Goal: Task Accomplishment & Management: Manage account settings

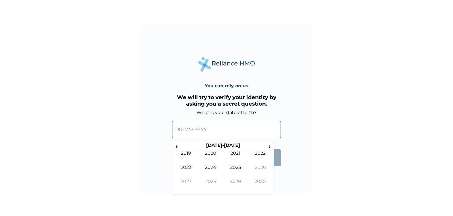
click at [234, 133] on input "text" at bounding box center [226, 129] width 109 height 17
click at [230, 145] on th "2020-2029" at bounding box center [222, 147] width 87 height 8
click at [177, 147] on span "‹" at bounding box center [176, 146] width 6 height 7
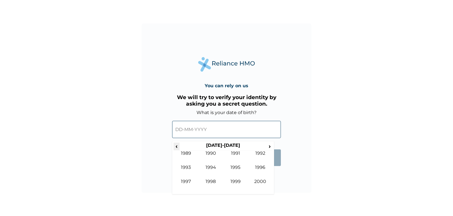
click at [177, 147] on span "‹" at bounding box center [176, 146] width 6 height 7
click at [214, 152] on td "1980" at bounding box center [210, 158] width 25 height 14
click at [212, 180] on td "Oct" at bounding box center [210, 186] width 25 height 14
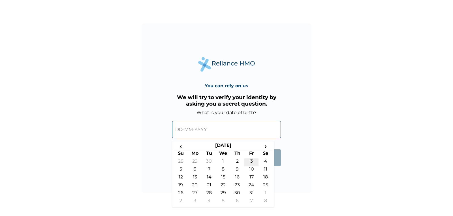
click at [251, 162] on td "3" at bounding box center [251, 163] width 14 height 8
type input "03-10-1980"
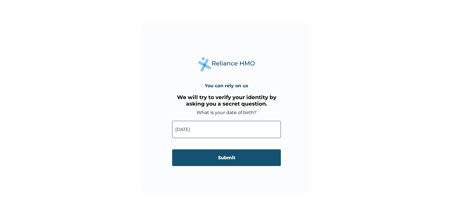
click at [239, 157] on input "Submit" at bounding box center [226, 158] width 109 height 17
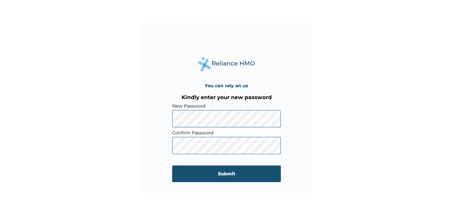
click at [212, 173] on input "Submit" at bounding box center [226, 174] width 109 height 17
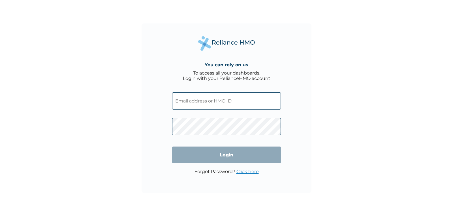
click at [221, 102] on input "text" at bounding box center [226, 100] width 109 height 17
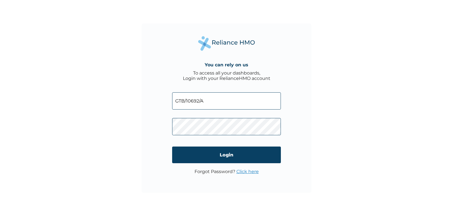
type input "GTB/10692/A"
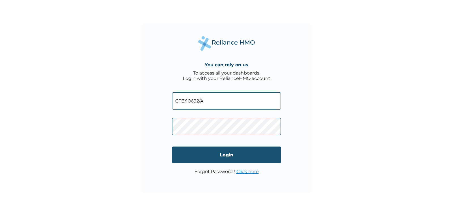
click at [232, 156] on input "Login" at bounding box center [226, 155] width 109 height 17
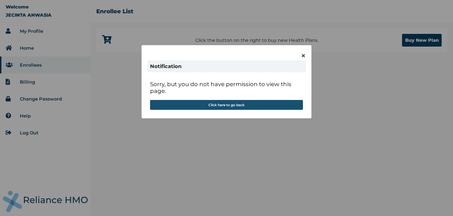
click at [232, 108] on button "Click here to go back" at bounding box center [226, 105] width 153 height 10
